Goal: Information Seeking & Learning: Learn about a topic

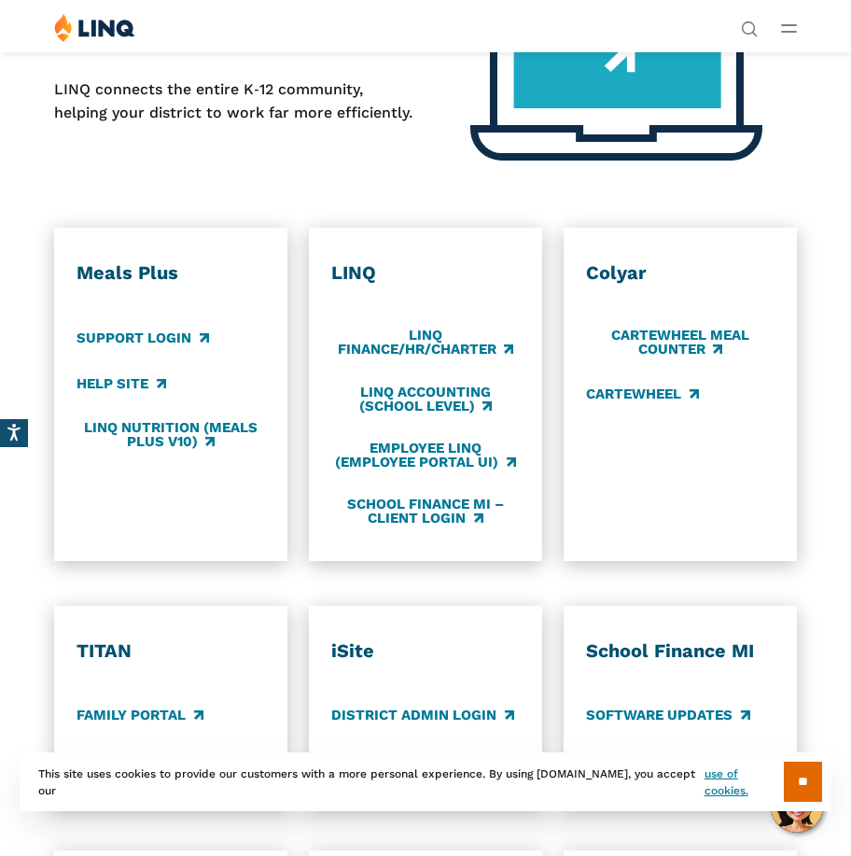
scroll to position [467, 0]
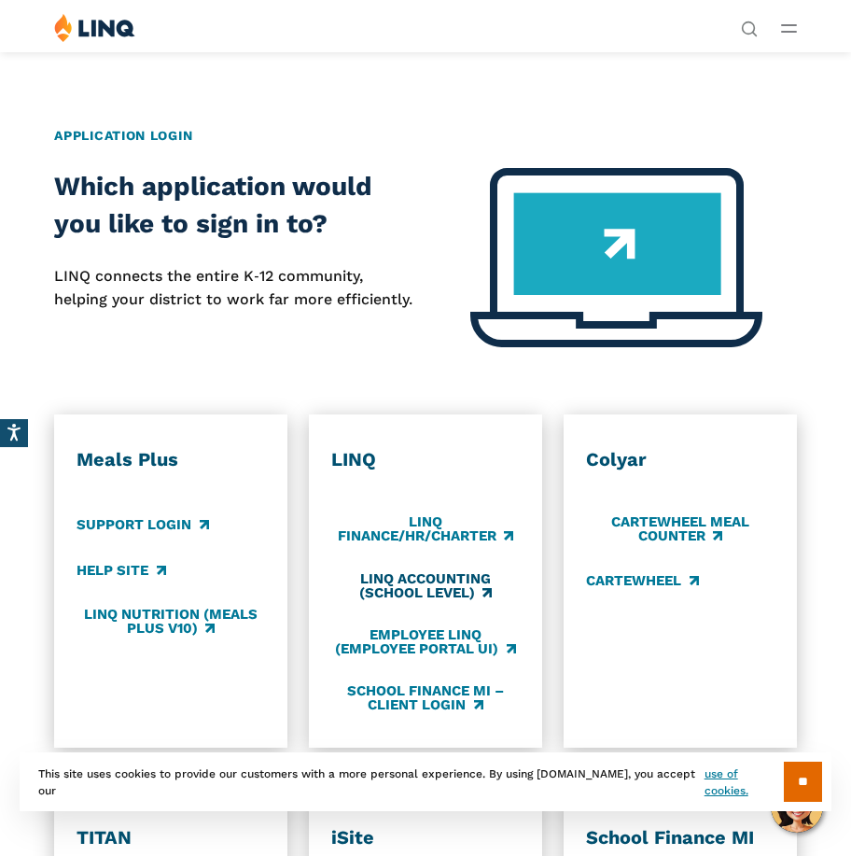
click at [418, 592] on link "LINQ Accounting (school level)" at bounding box center [425, 585] width 188 height 31
click at [169, 618] on link "LINQ Nutrition (Meals Plus v10)" at bounding box center [171, 621] width 188 height 31
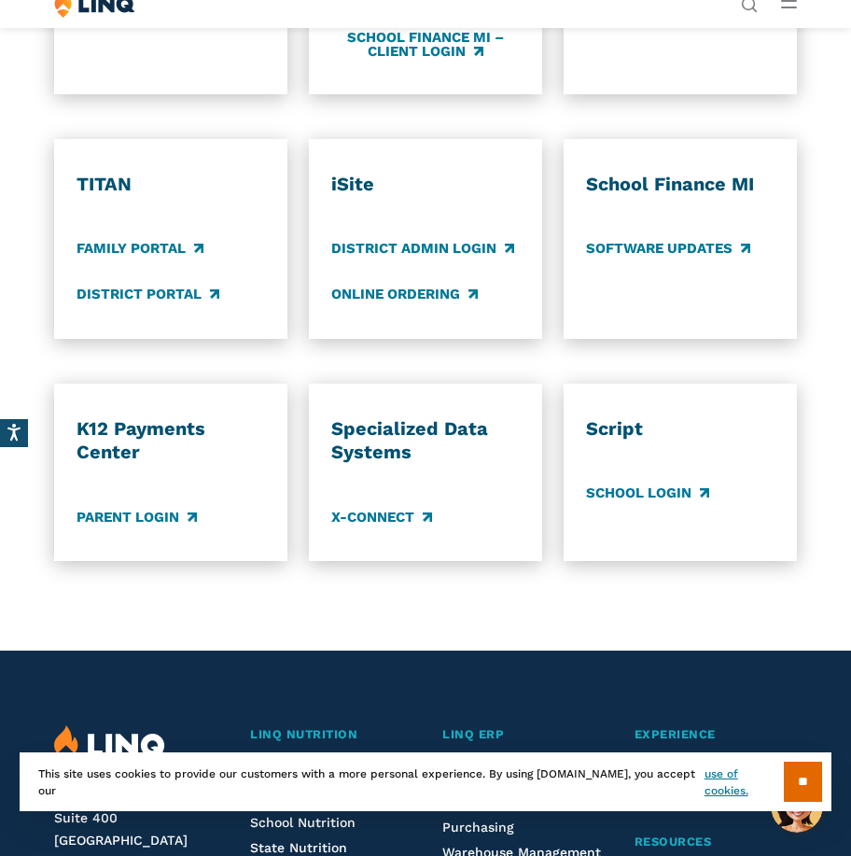
scroll to position [1587, 0]
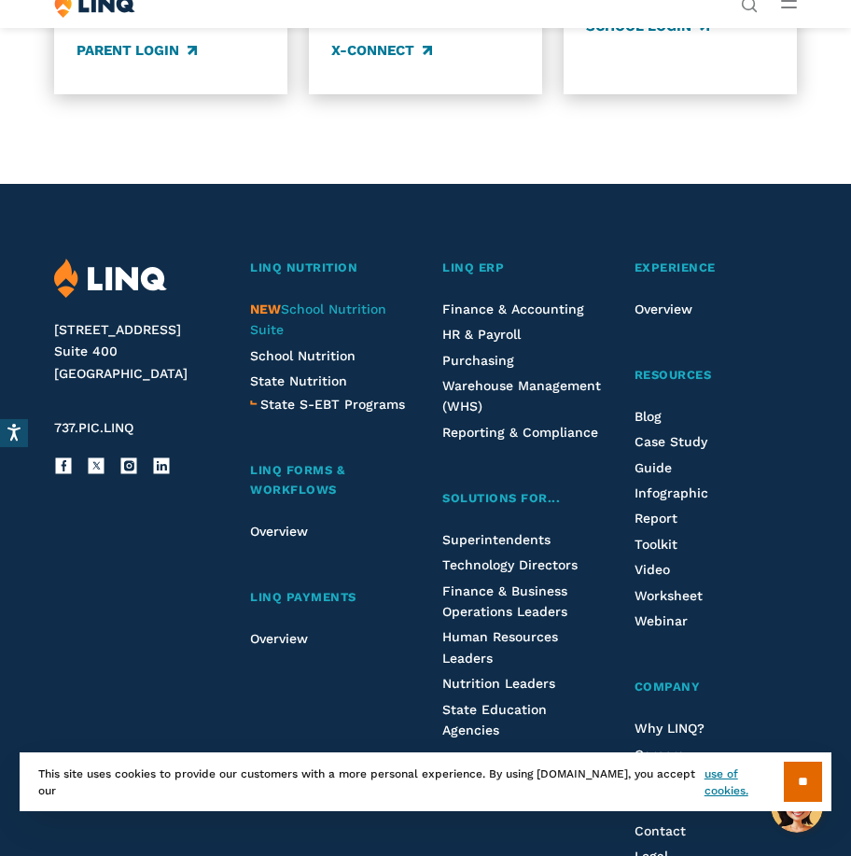
click at [311, 309] on span "NEW School Nutrition Suite" at bounding box center [318, 319] width 136 height 35
